Goal: Subscribe to service/newsletter

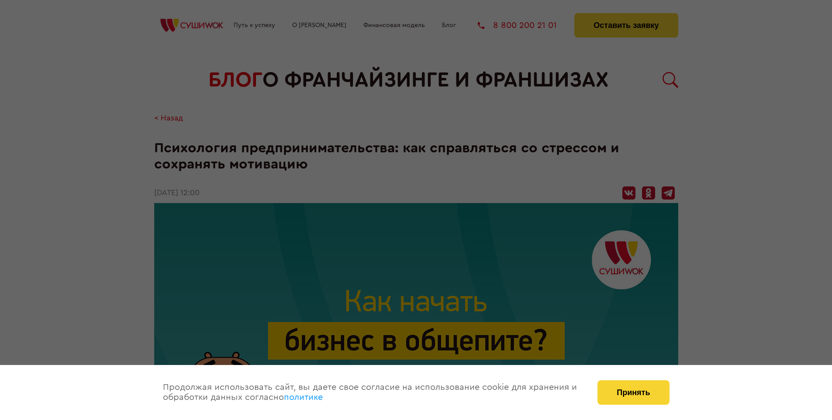
scroll to position [1305, 0]
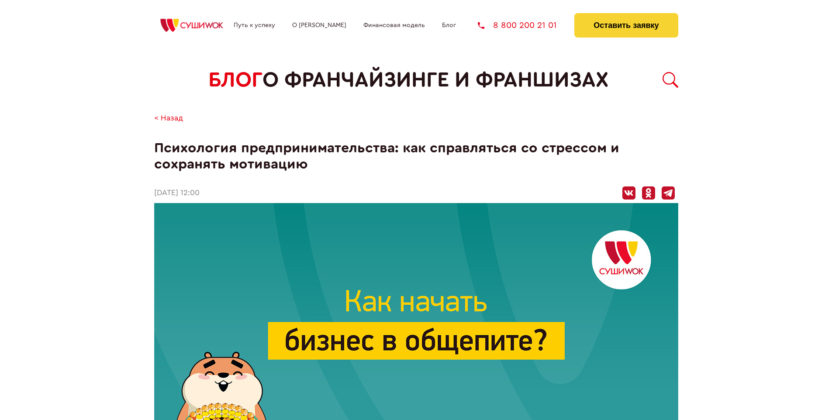
scroll to position [1305, 0]
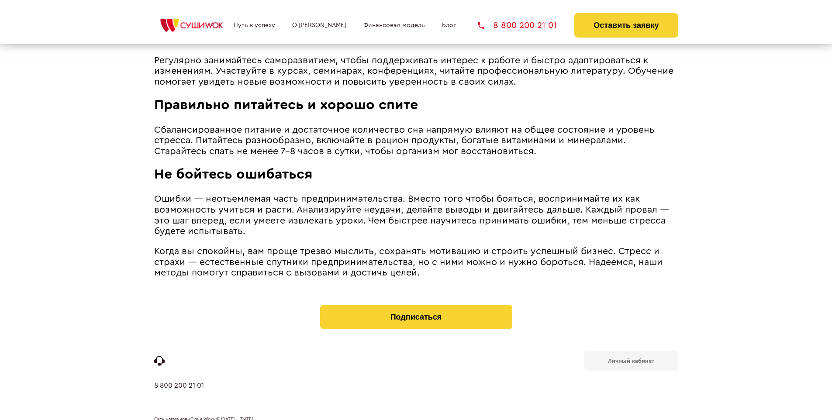
click at [630, 358] on b "Личный кабинет" at bounding box center [631, 361] width 46 height 6
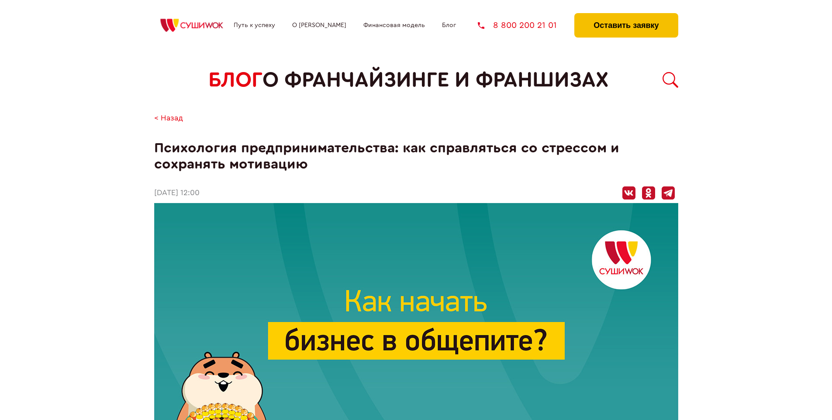
click at [626, 15] on button "Оставить заявку" at bounding box center [625, 25] width 103 height 24
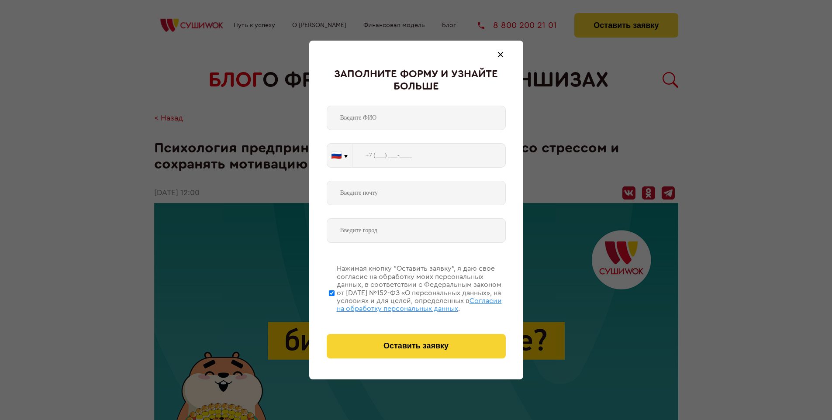
click at [405, 303] on span "Согласии на обработку персональных данных" at bounding box center [419, 304] width 165 height 15
click at [334, 303] on input "Нажимая кнопку “Оставить заявку”, я даю свое согласие на обработку моих персона…" at bounding box center [332, 293] width 6 height 70
checkbox input "false"
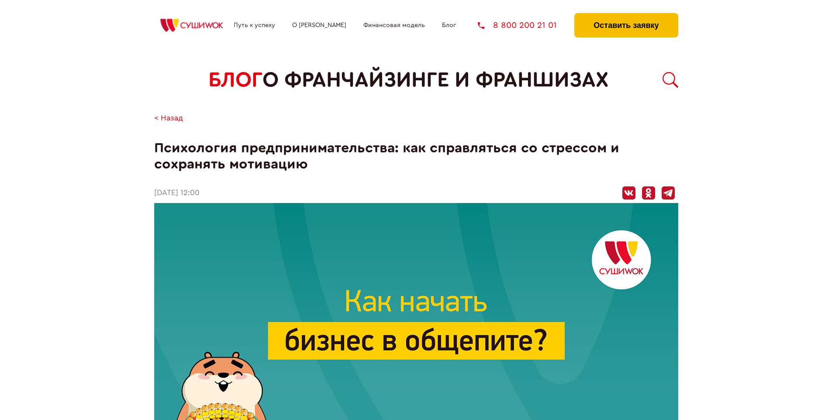
click at [626, 15] on button "Оставить заявку" at bounding box center [625, 25] width 103 height 24
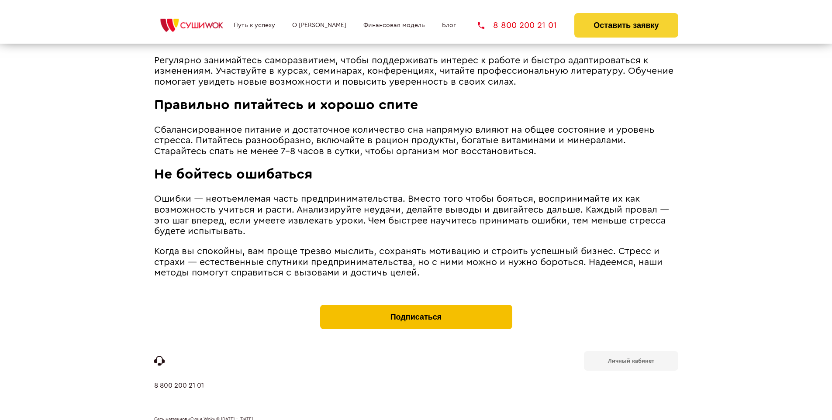
click at [416, 305] on button "Подписаться" at bounding box center [416, 317] width 192 height 24
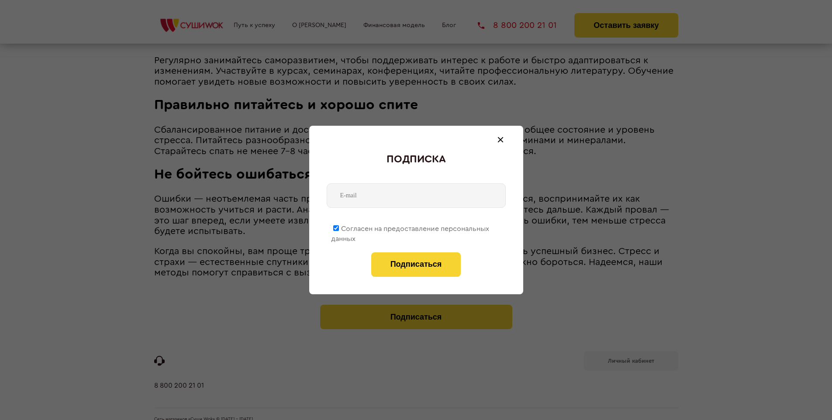
click at [410, 227] on span "Согласен на предоставление персональных данных" at bounding box center [410, 233] width 158 height 17
click at [339, 227] on input "Согласен на предоставление персональных данных" at bounding box center [336, 228] width 6 height 6
checkbox input "false"
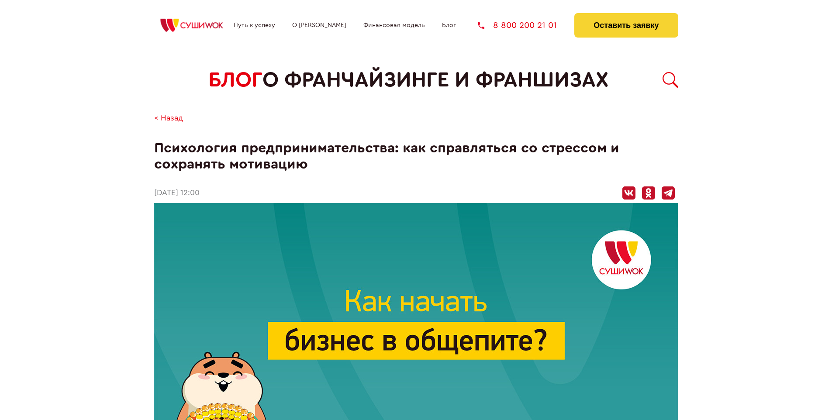
scroll to position [1305, 0]
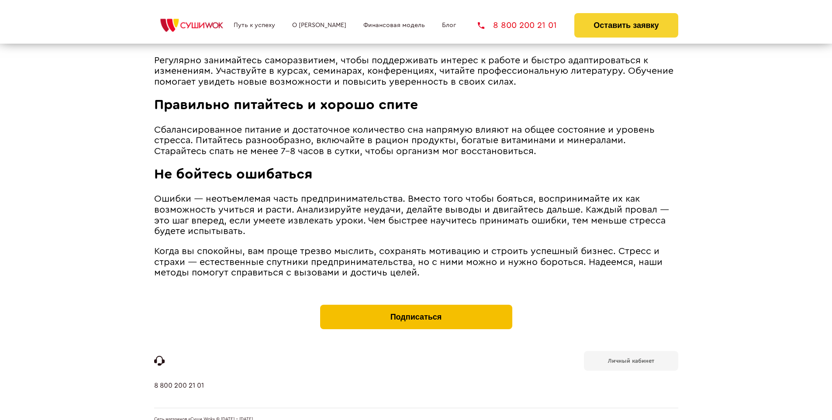
click at [416, 305] on button "Подписаться" at bounding box center [416, 317] width 192 height 24
